Goal: Task Accomplishment & Management: Manage account settings

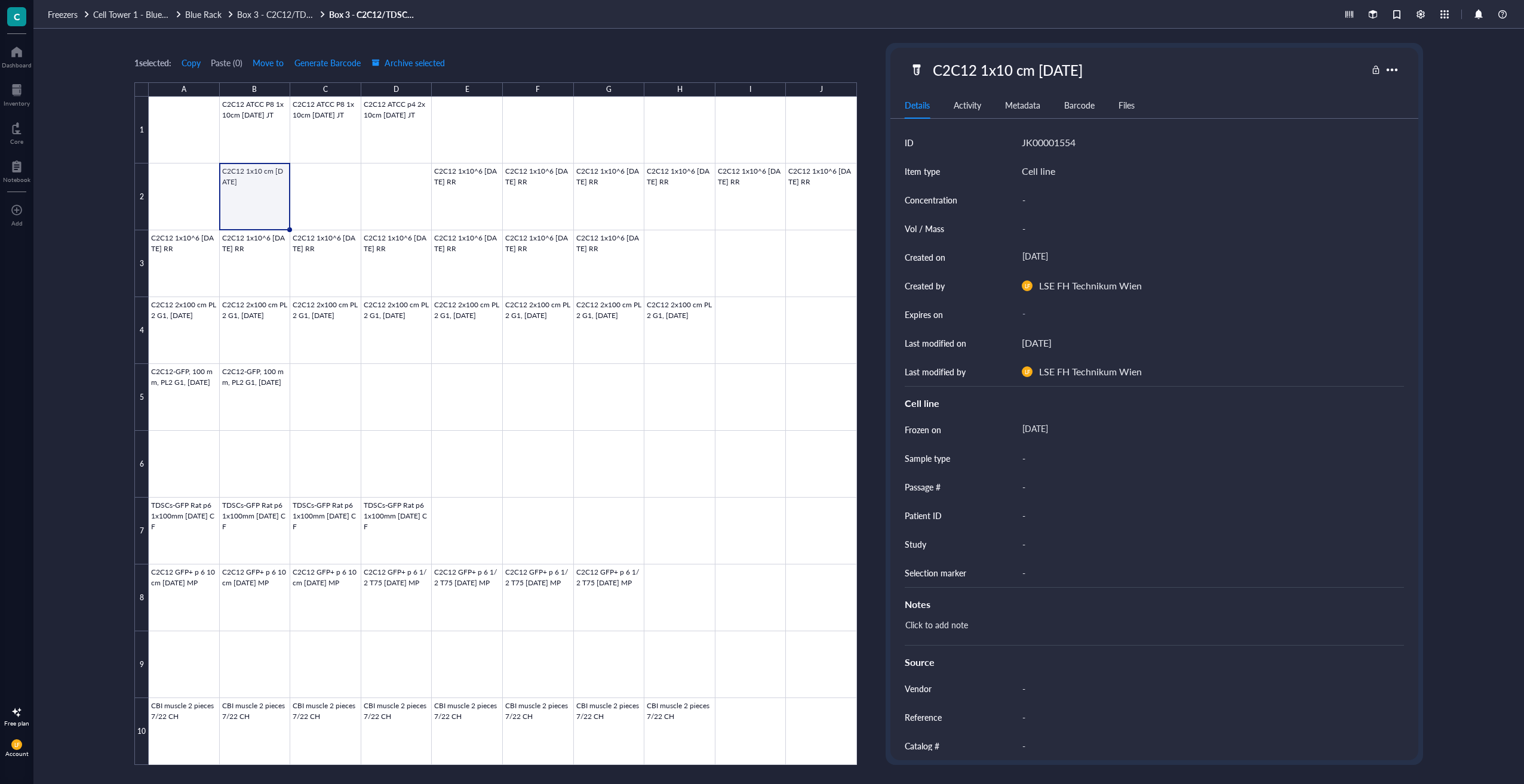
click at [254, 191] on div at bounding box center [503, 430] width 708 height 668
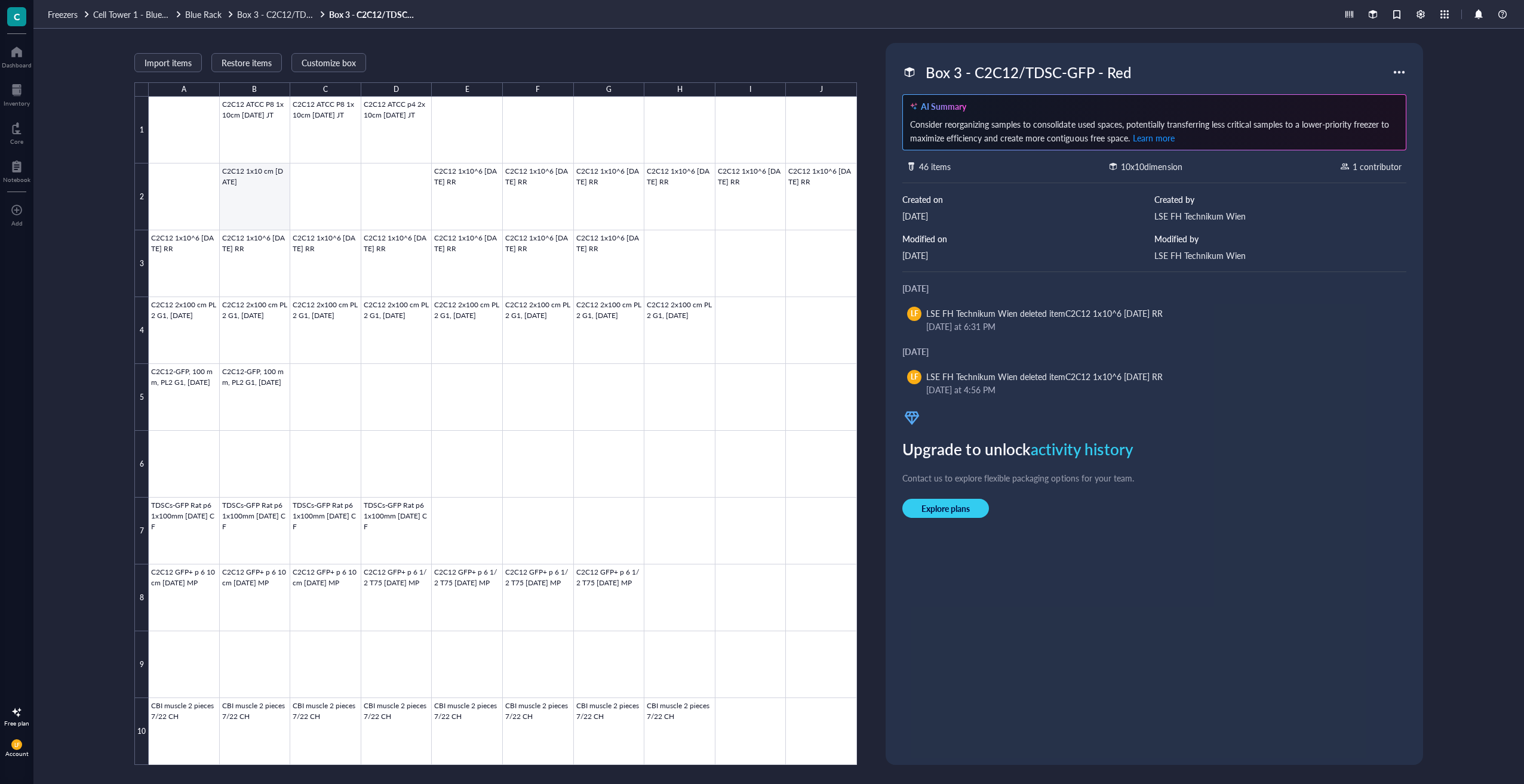
click at [236, 199] on div at bounding box center [503, 430] width 708 height 668
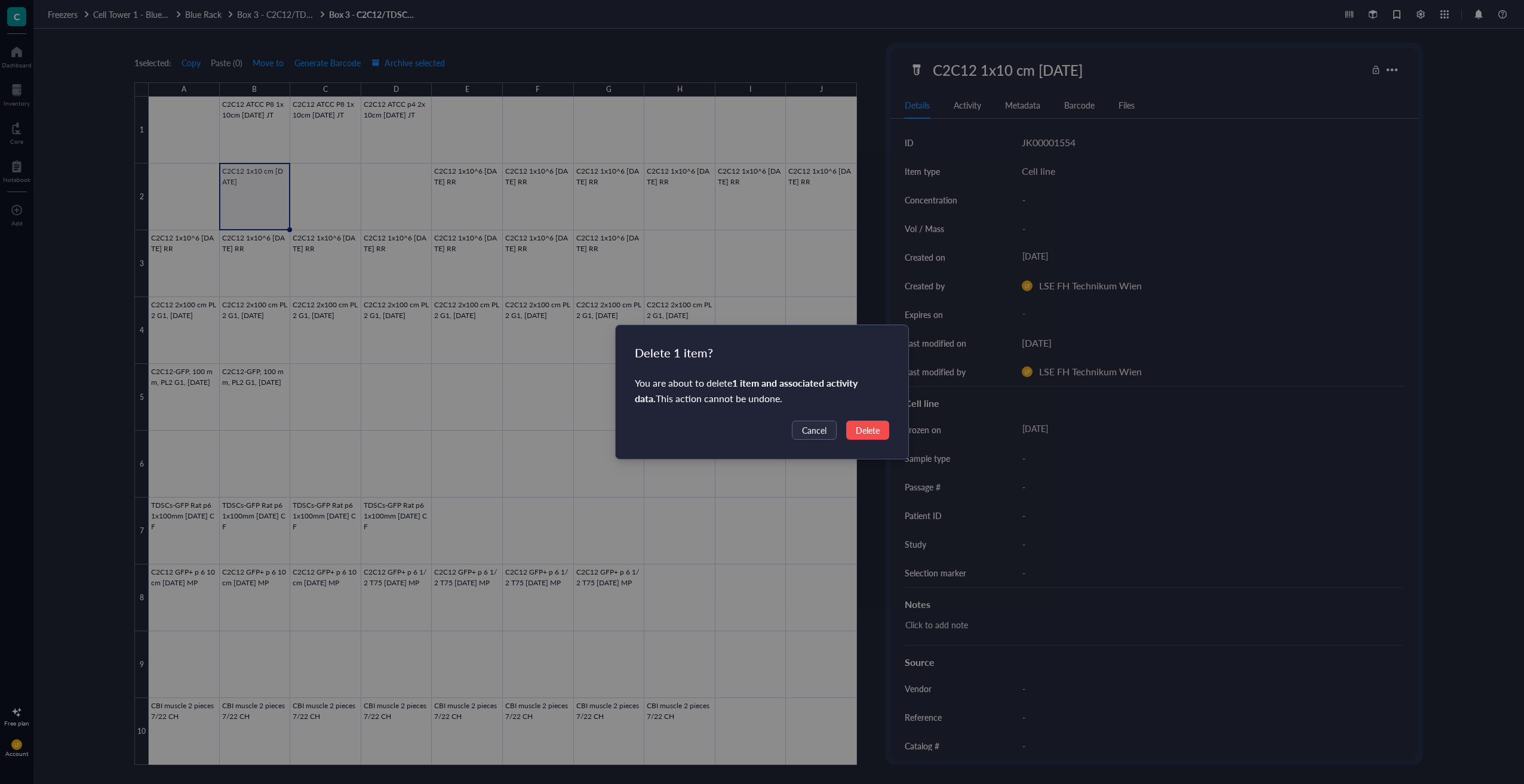
click at [861, 431] on span "Delete" at bounding box center [867, 430] width 24 height 13
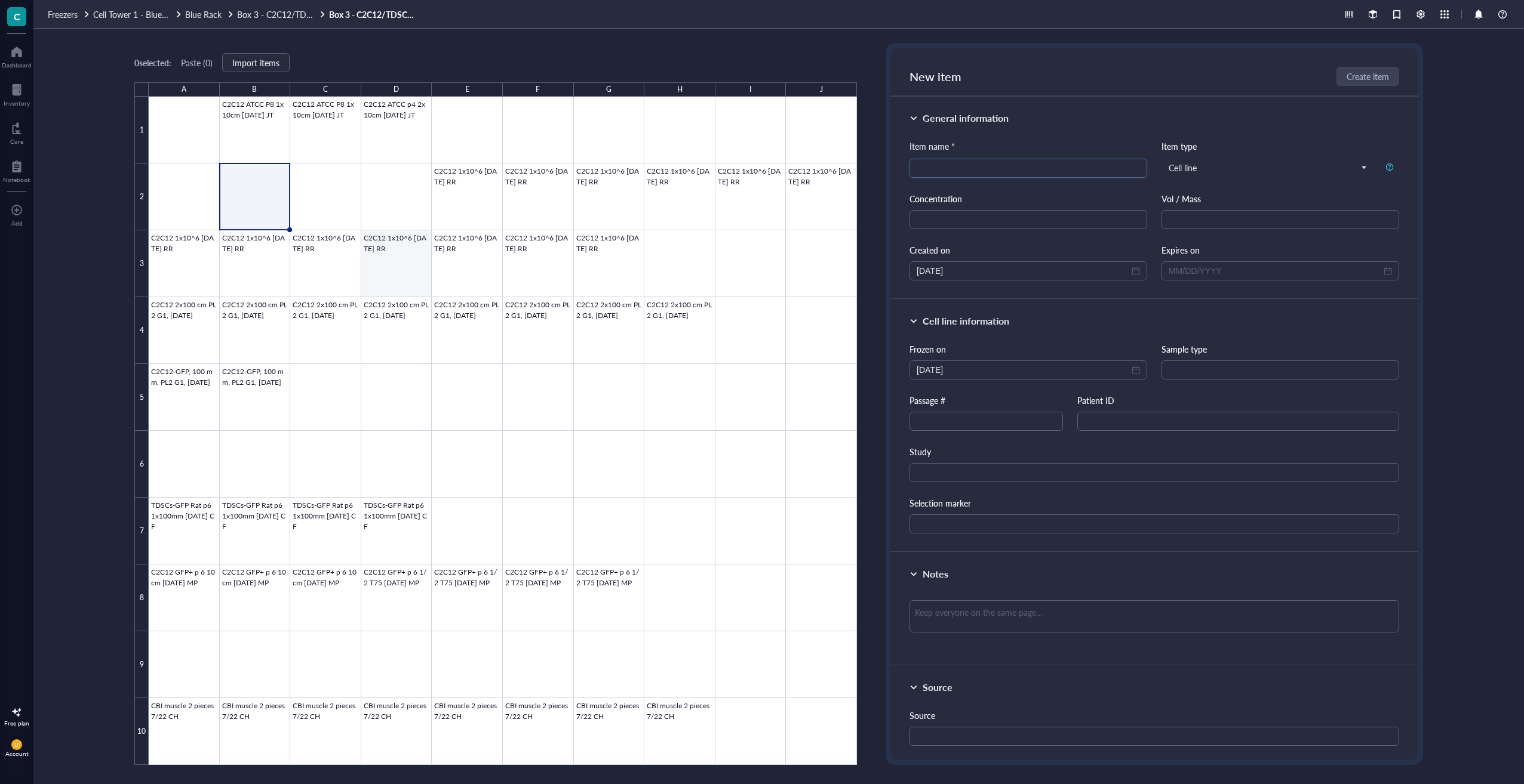
click at [397, 234] on div at bounding box center [503, 430] width 708 height 668
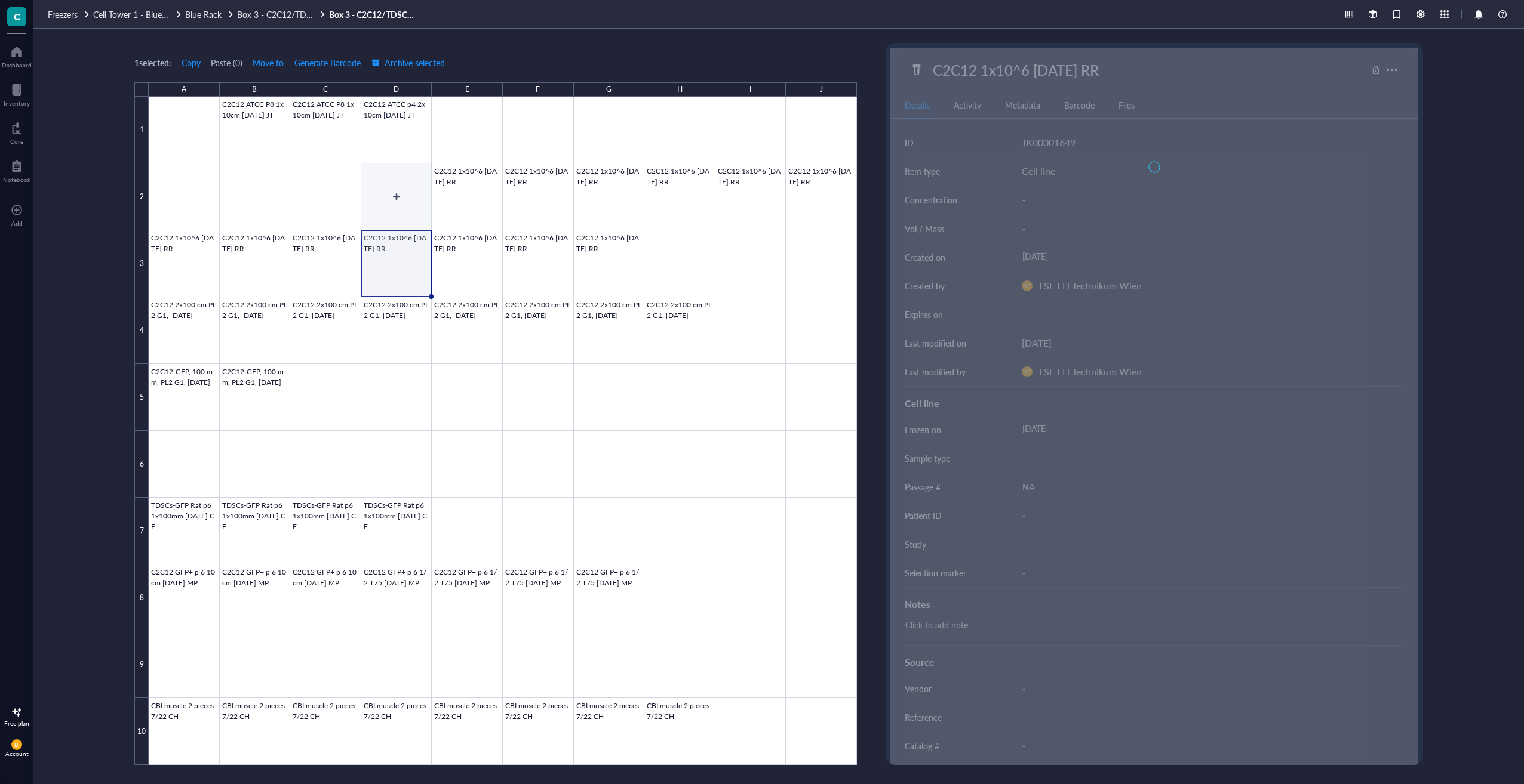
click at [397, 186] on div at bounding box center [503, 430] width 708 height 668
